Goal: Task Accomplishment & Management: Manage account settings

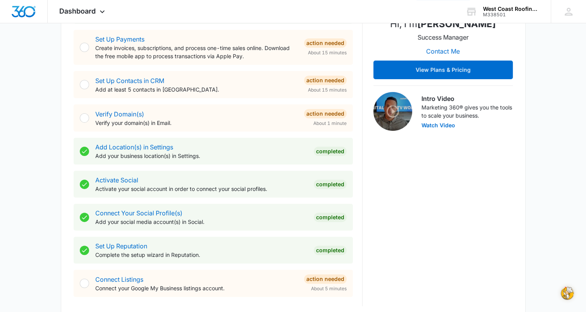
scroll to position [194, 0]
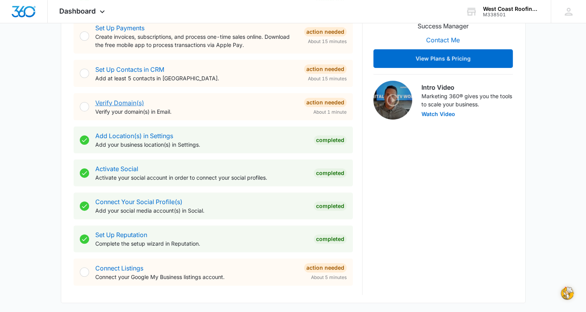
click at [119, 103] on link "Verify Domain(s)" at bounding box center [119, 103] width 49 height 8
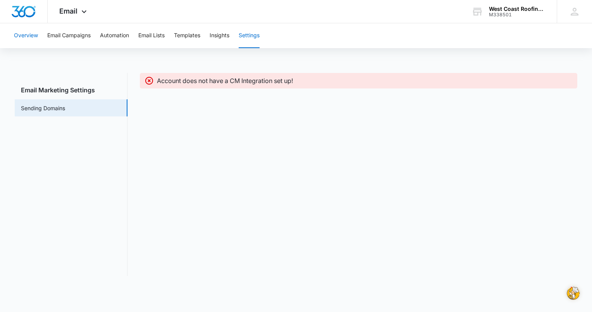
click at [26, 35] on button "Overview" at bounding box center [26, 35] width 24 height 25
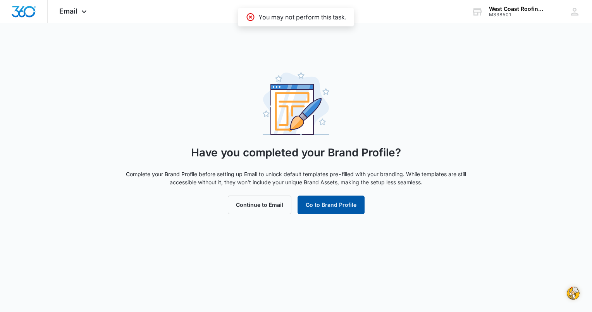
click at [338, 203] on button "Go to Brand Profile" at bounding box center [331, 204] width 67 height 19
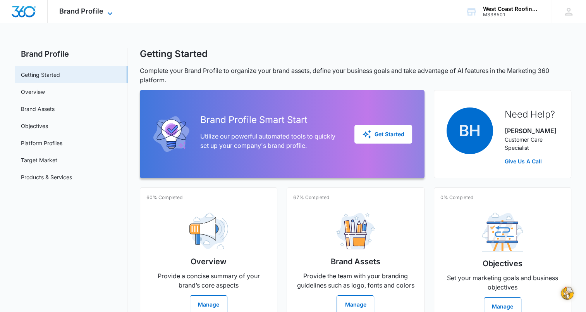
click at [105, 14] on icon at bounding box center [109, 13] width 9 height 9
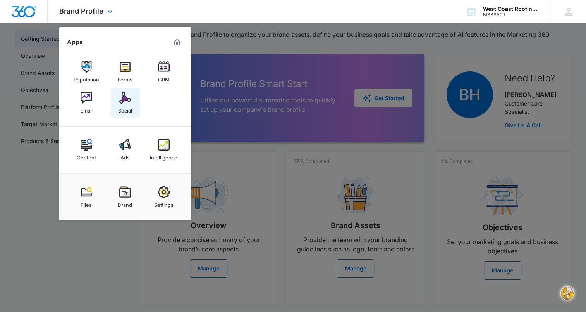
scroll to position [78, 0]
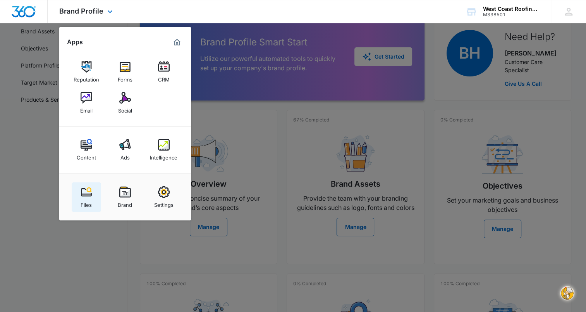
click at [88, 193] on img at bounding box center [87, 192] width 12 height 12
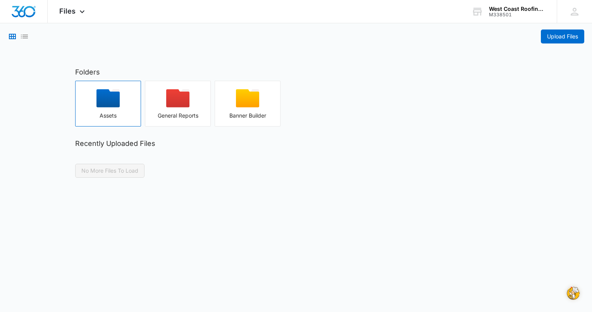
click at [107, 110] on div "button" at bounding box center [108, 100] width 65 height 23
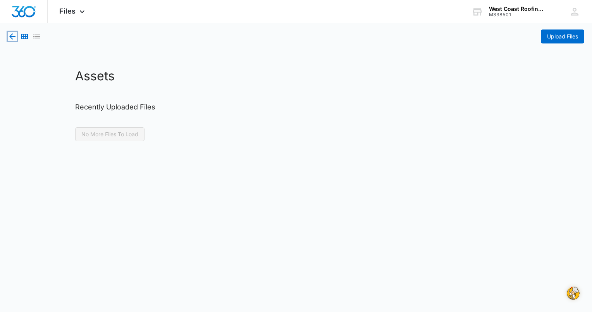
click at [9, 32] on icon "button" at bounding box center [12, 36] width 9 height 9
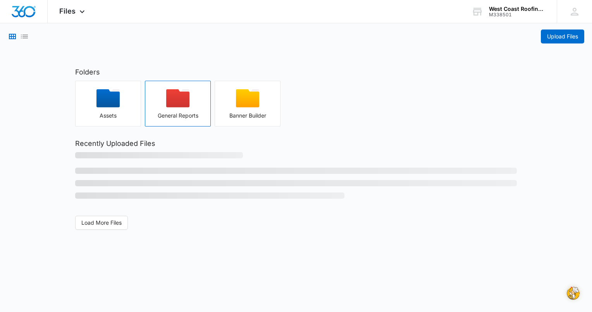
click at [174, 105] on icon "button" at bounding box center [177, 98] width 23 height 18
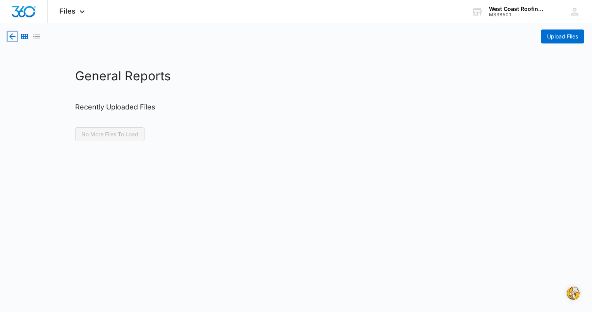
click at [12, 37] on icon "button" at bounding box center [12, 36] width 9 height 9
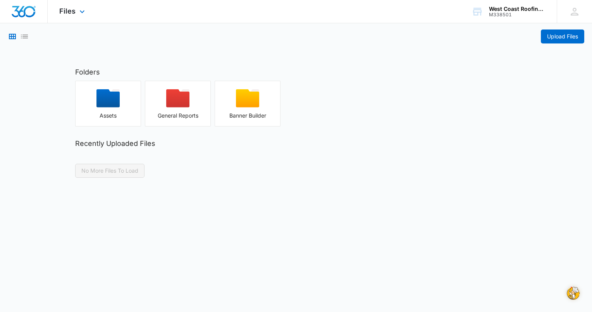
click at [75, 11] on div "Files Apps Reputation Forms CRM Email Social Content Ads Intelligence Files Bra…" at bounding box center [73, 11] width 51 height 23
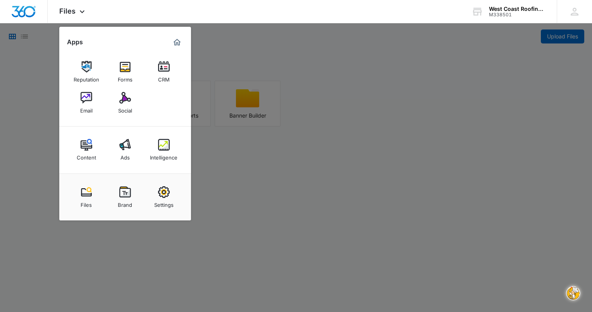
click at [88, 145] on img at bounding box center [87, 145] width 12 height 12
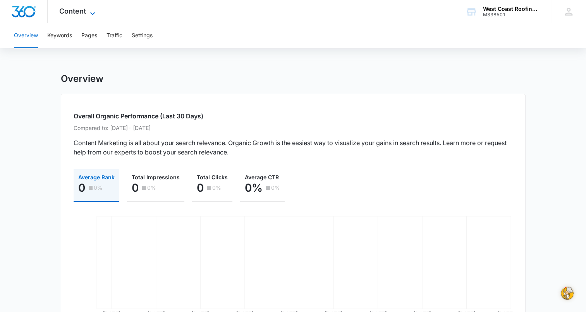
click at [79, 9] on span "Content" at bounding box center [72, 11] width 27 height 8
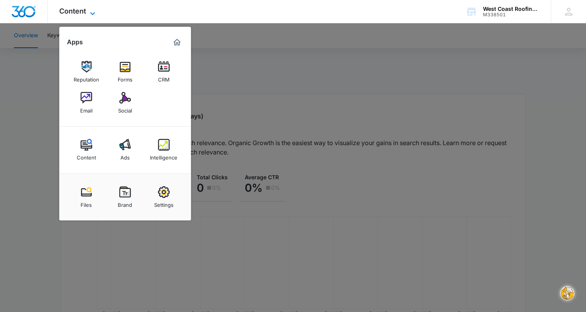
click at [79, 9] on span "Content" at bounding box center [72, 11] width 27 height 8
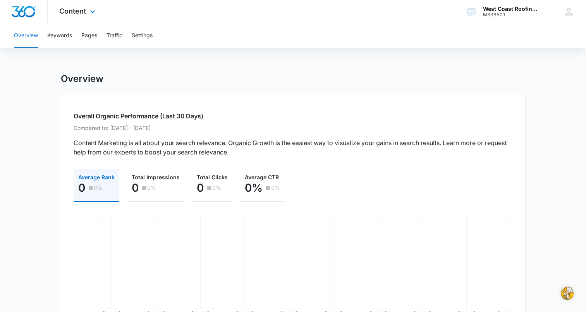
click at [21, 10] on img "Dashboard" at bounding box center [23, 12] width 25 height 12
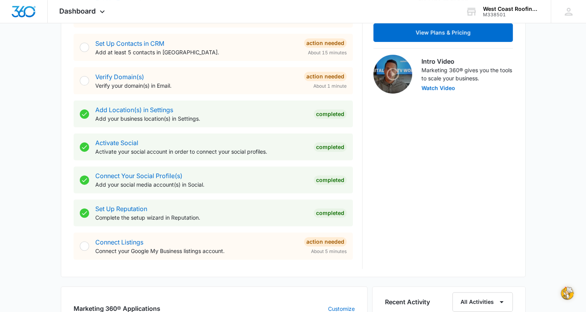
scroll to position [233, 0]
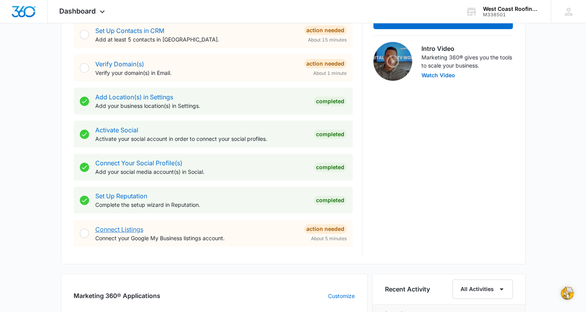
click at [120, 231] on link "Connect Listings" at bounding box center [119, 229] width 48 height 8
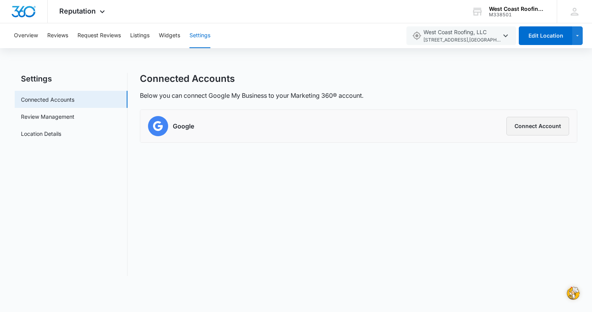
click at [530, 126] on button "Connect Account" at bounding box center [538, 126] width 63 height 19
click at [546, 130] on button "Connect Account" at bounding box center [538, 126] width 63 height 19
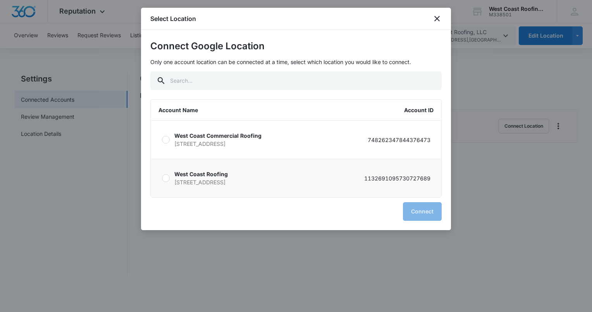
click at [228, 179] on p "3311 N. Chapel Avenue Tucson AZ 85716" at bounding box center [200, 182] width 53 height 8
click at [163, 177] on div at bounding box center [166, 178] width 8 height 8
click at [162, 178] on input "West Coast Roofing 3311 N. Chapel Avenue Tucson AZ 85716 1132691095730727689" at bounding box center [162, 178] width 0 height 0
radio input "true"
click at [422, 212] on button "Connect" at bounding box center [422, 211] width 39 height 19
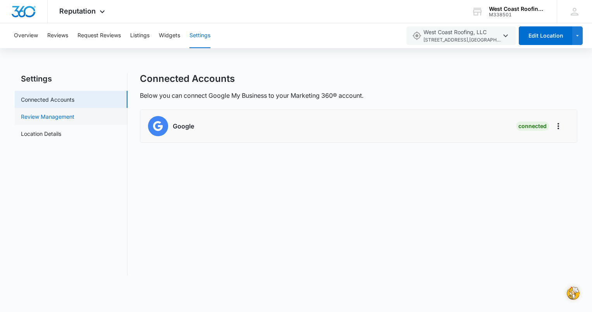
click at [58, 119] on link "Review Management" at bounding box center [47, 116] width 53 height 8
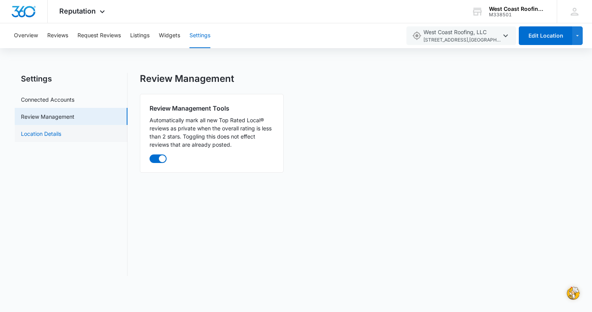
click at [56, 134] on link "Location Details" at bounding box center [41, 133] width 40 height 8
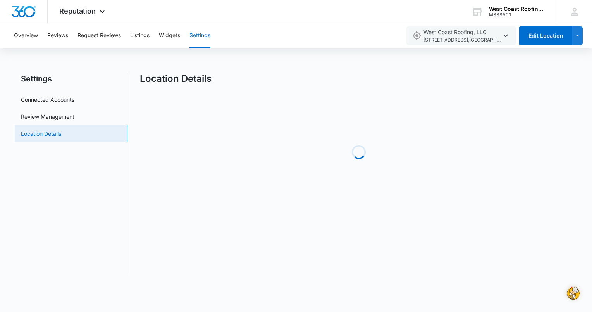
select select "Arizona"
select select "2008"
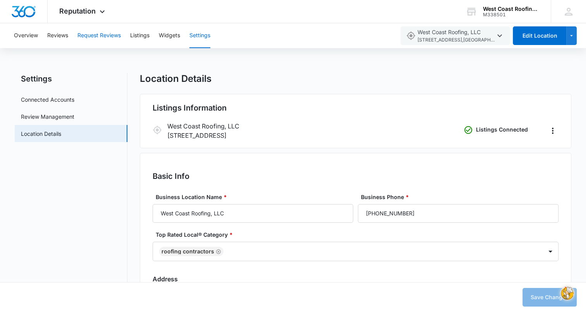
click at [94, 33] on button "Request Reviews" at bounding box center [99, 35] width 43 height 25
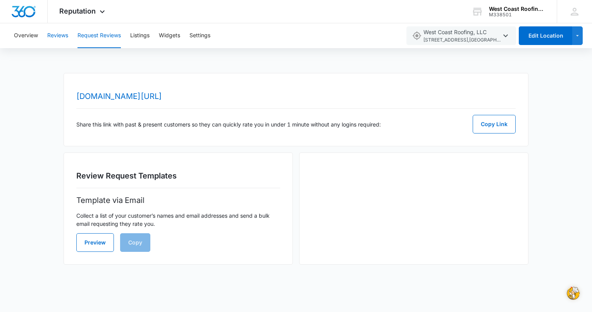
click at [59, 34] on button "Reviews" at bounding box center [57, 35] width 21 height 25
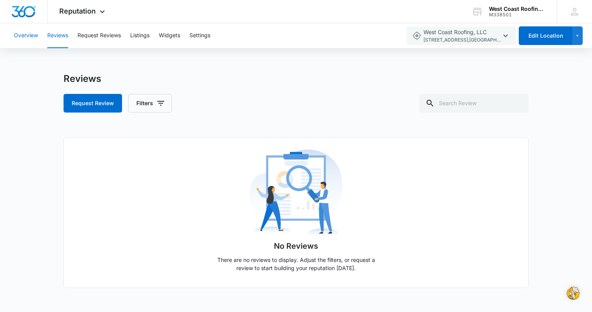
click at [32, 36] on button "Overview" at bounding box center [26, 35] width 24 height 25
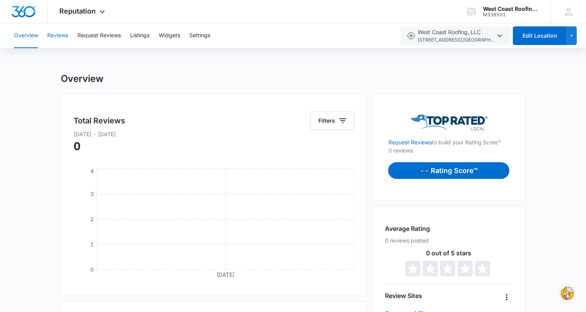
click at [59, 35] on button "Reviews" at bounding box center [57, 35] width 21 height 25
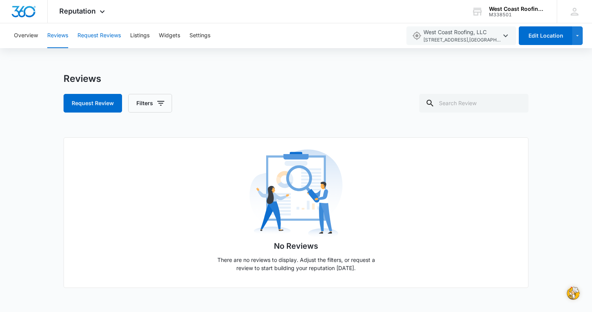
click at [96, 39] on button "Request Reviews" at bounding box center [99, 35] width 43 height 25
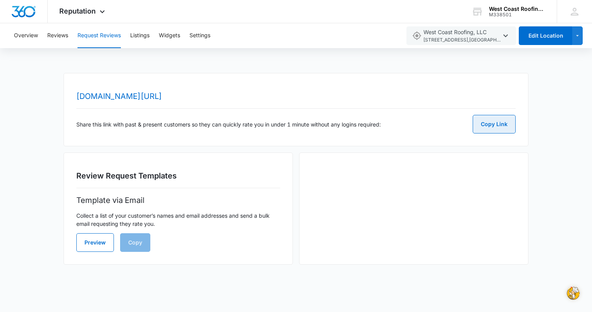
click at [497, 125] on button "Copy Link" at bounding box center [494, 124] width 43 height 19
click at [143, 244] on div "Preview Copy" at bounding box center [178, 242] width 204 height 19
click at [95, 245] on button "Preview" at bounding box center [95, 242] width 38 height 19
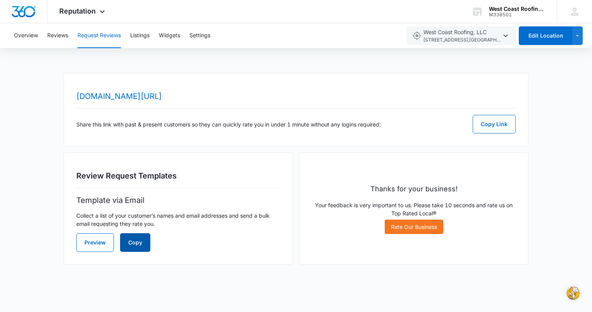
click at [133, 243] on button "Copy" at bounding box center [135, 242] width 30 height 19
